Goal: Find specific page/section: Find specific page/section

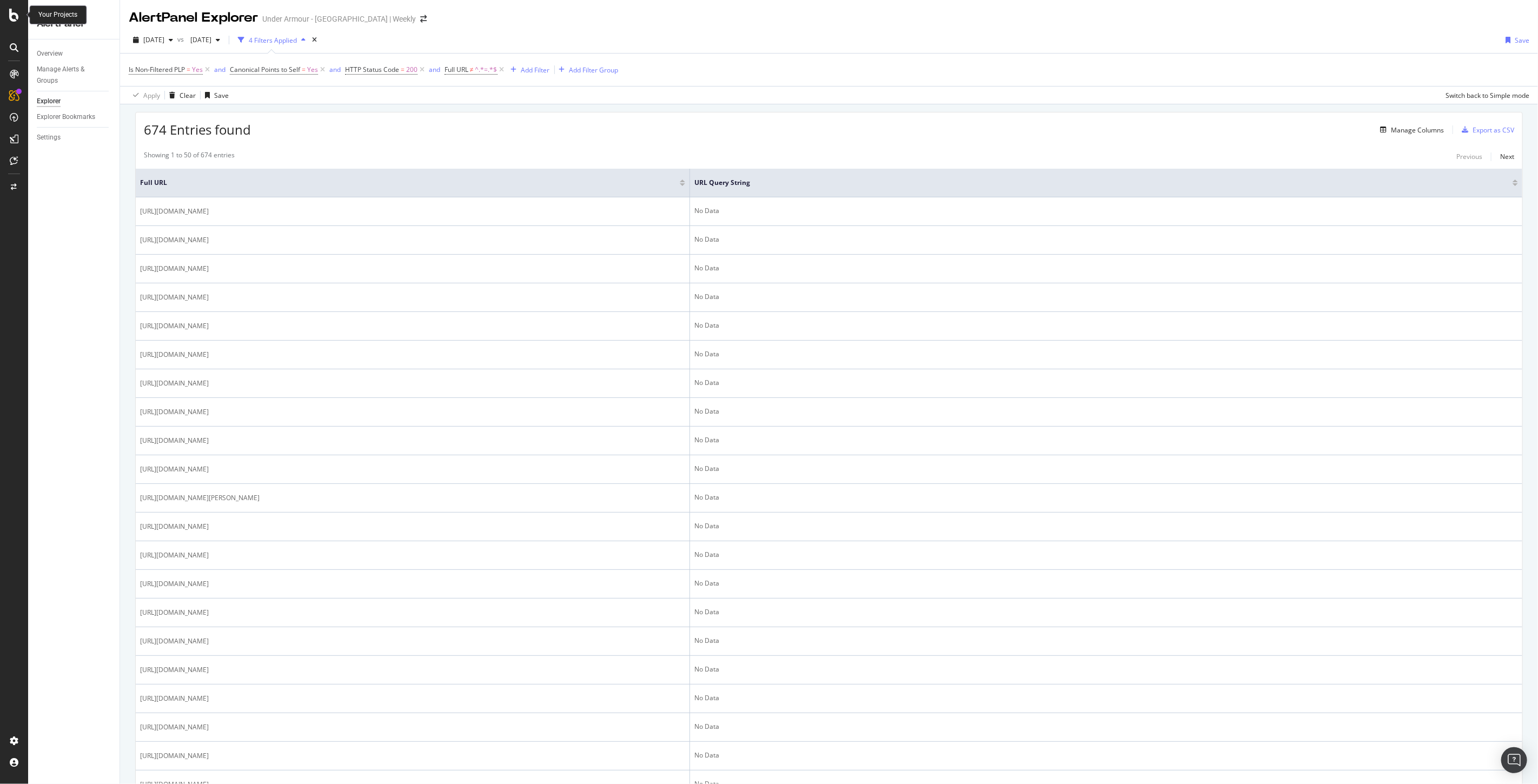
click at [8, 17] on div at bounding box center [14, 15] width 26 height 13
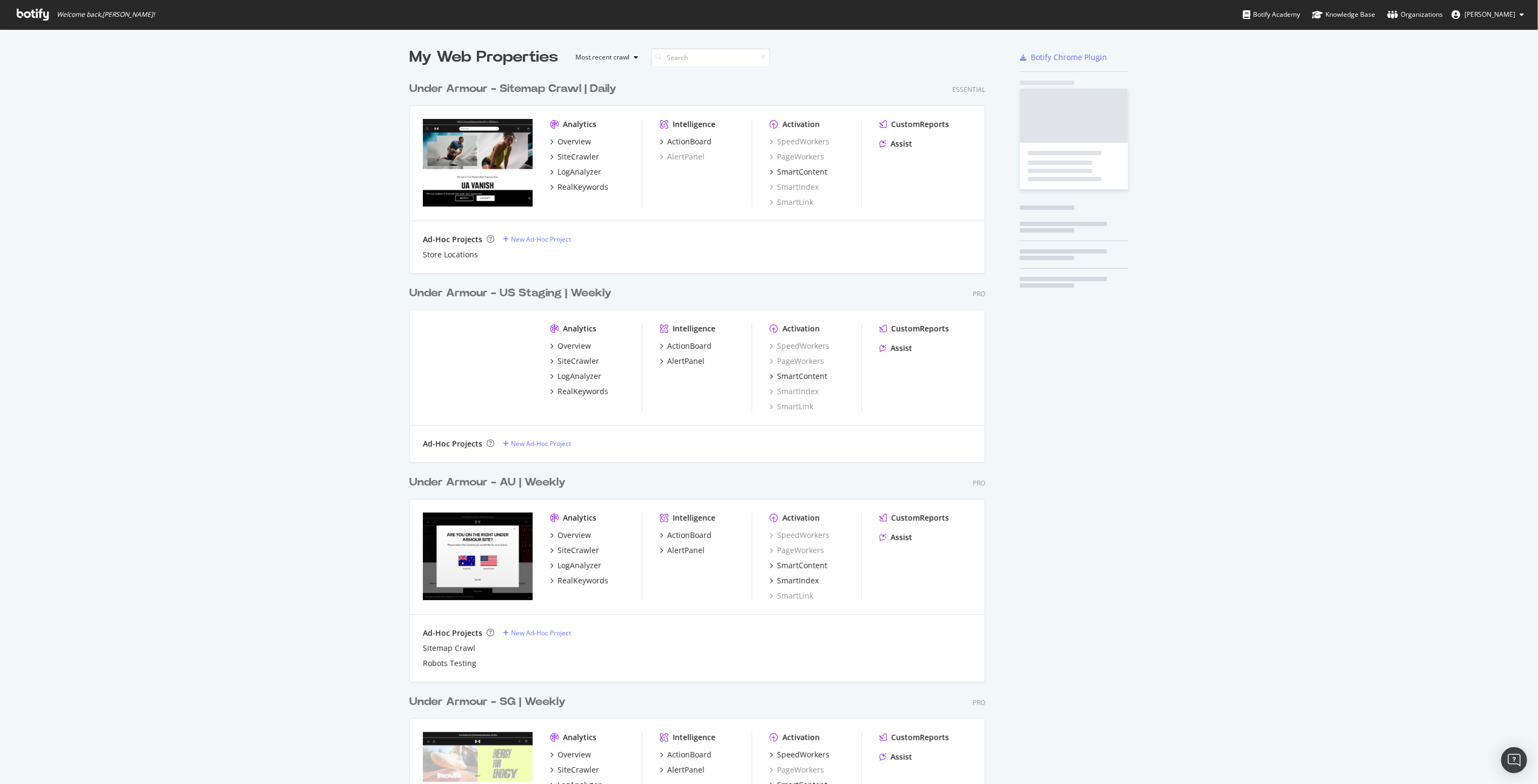
scroll to position [775, 1520]
